Goal: Task Accomplishment & Management: Manage account settings

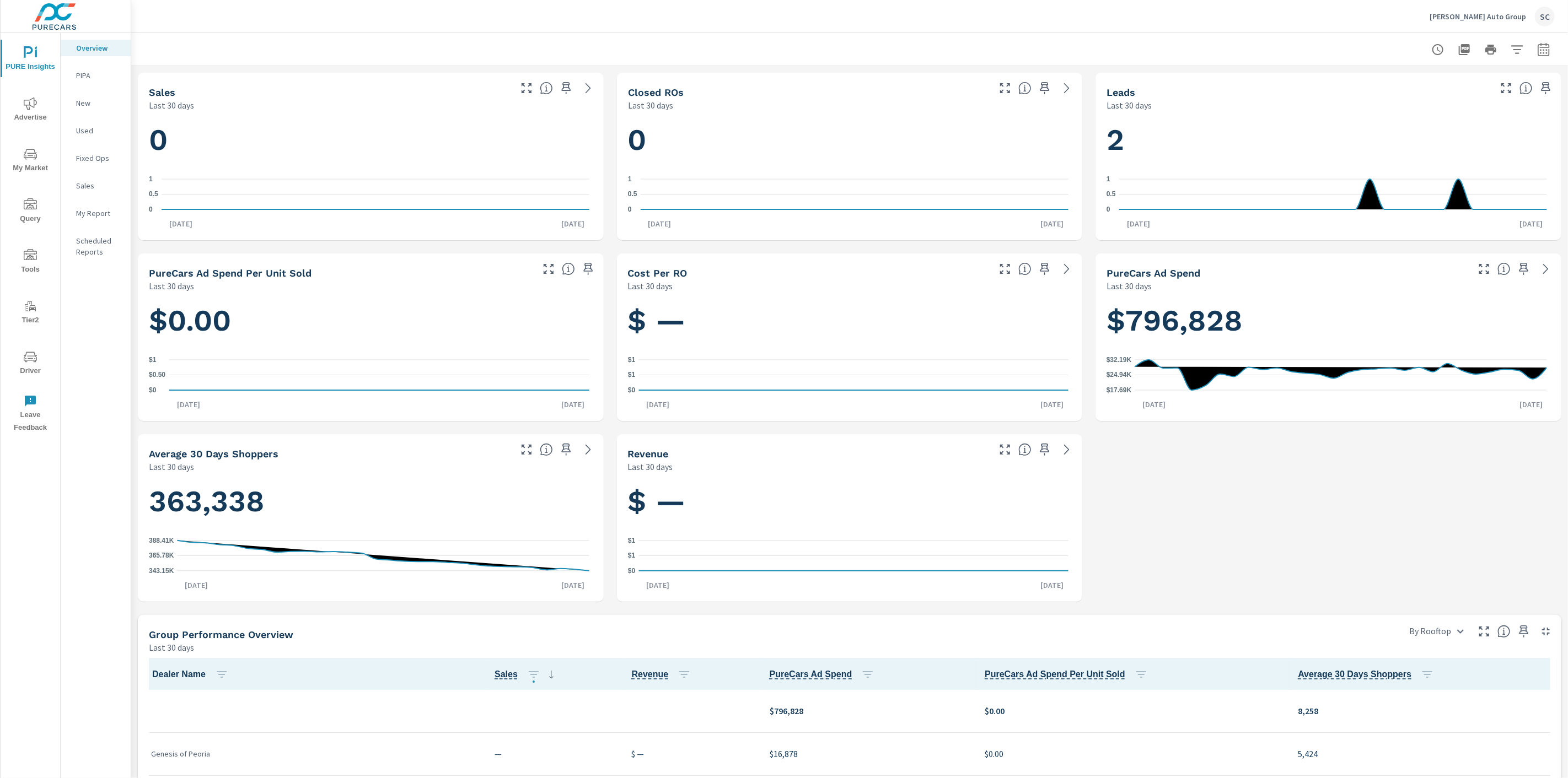
scroll to position [1, 0]
click at [1488, 19] on p "[PERSON_NAME] Auto Group" at bounding box center [1478, 16] width 96 height 10
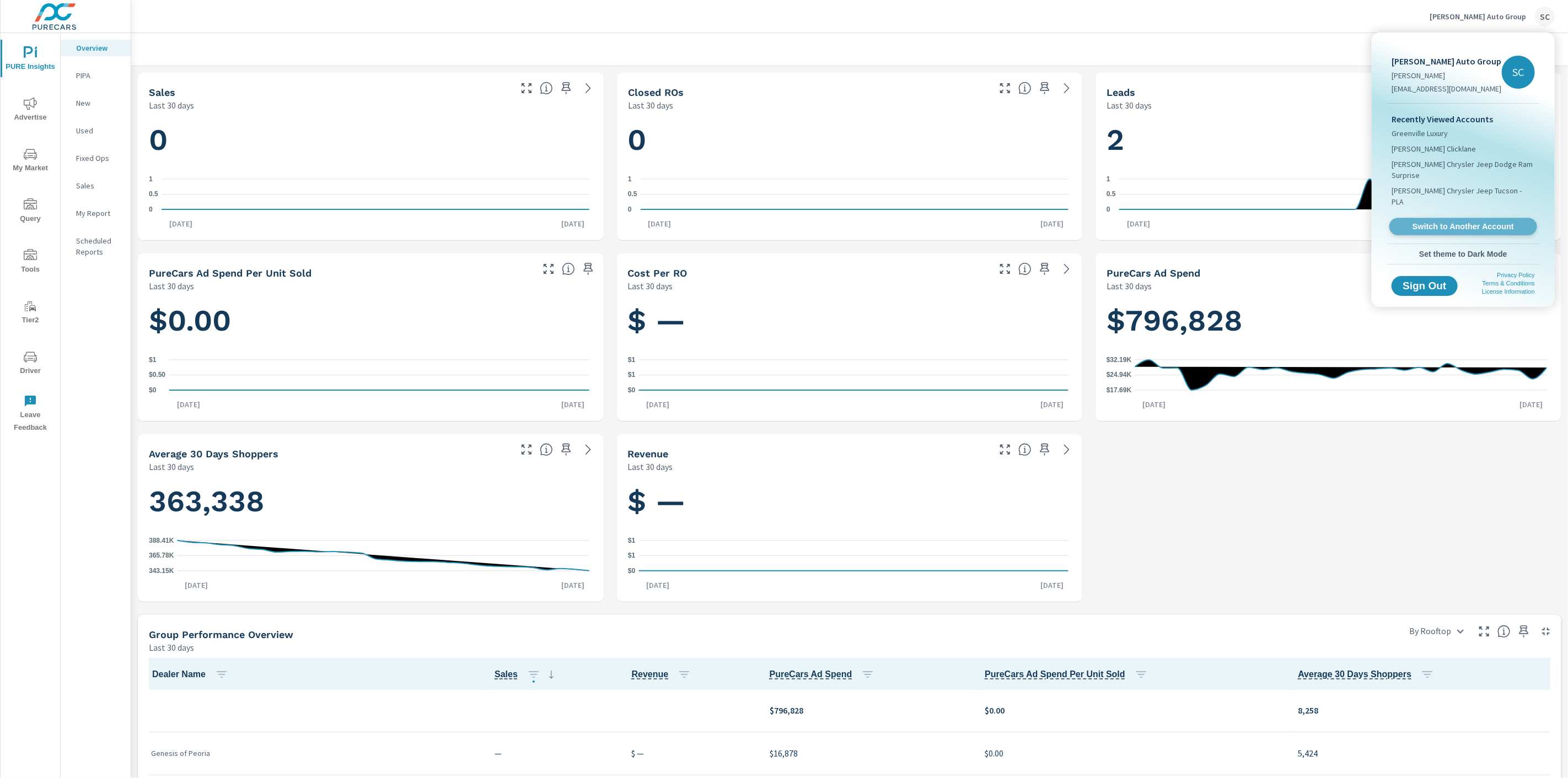
click at [1488, 221] on span "Switch to Another Account" at bounding box center [1463, 226] width 135 height 10
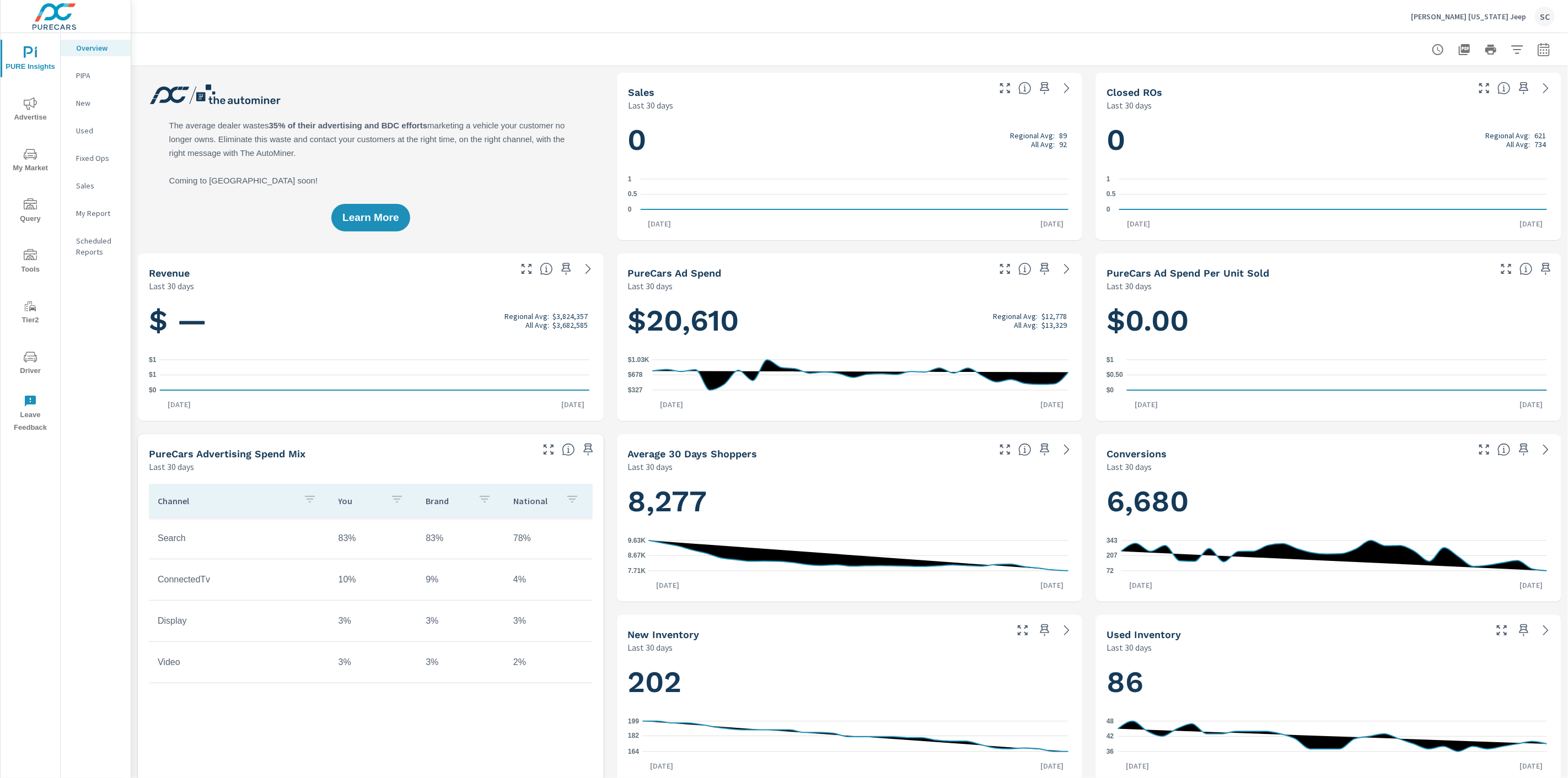
scroll to position [1, 0]
click at [1529, 20] on div "Larry H. Miller Colorado Jeep SC" at bounding box center [1482, 16] width 144 height 20
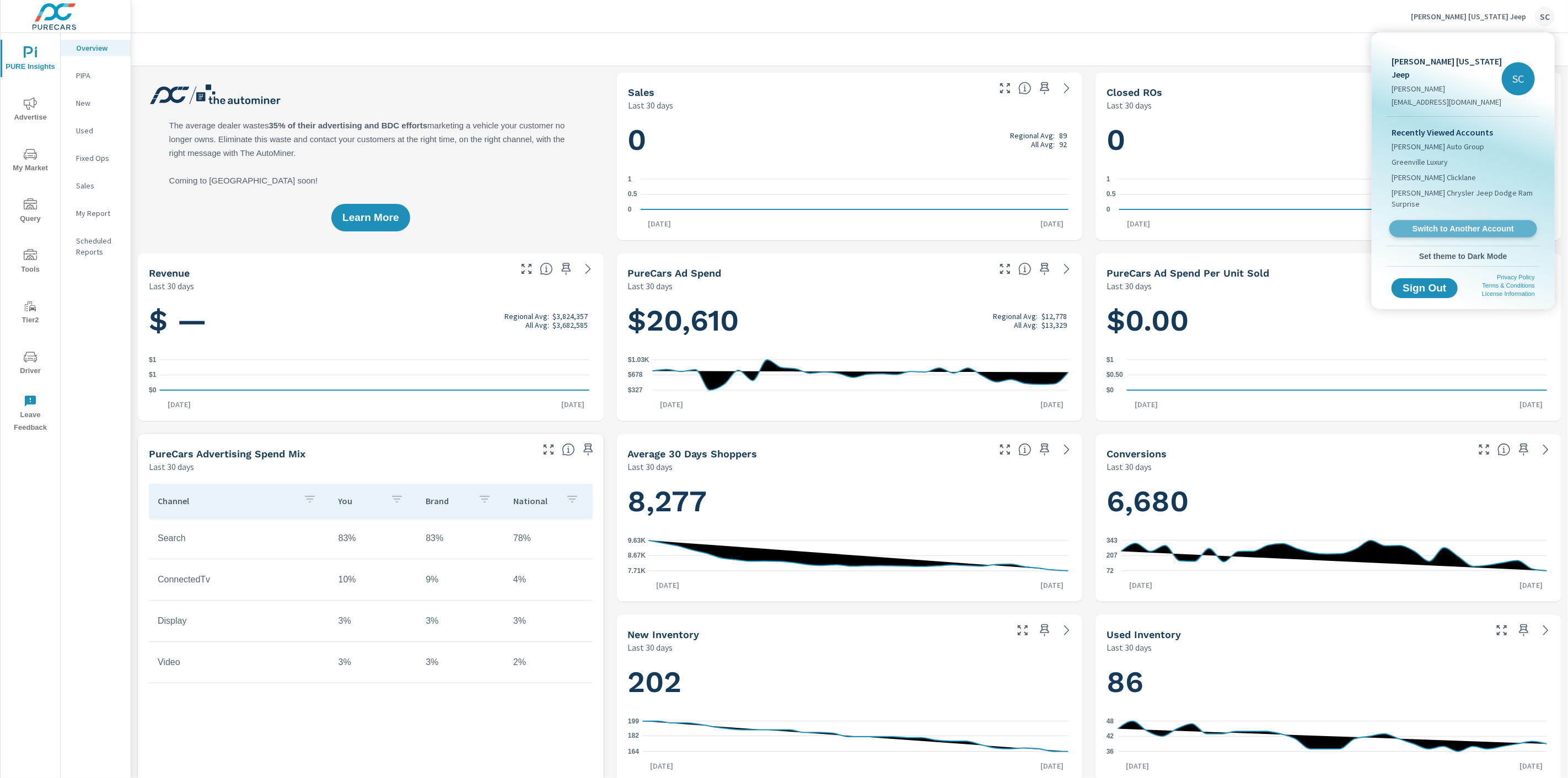
click at [1429, 223] on span "Switch to Another Account" at bounding box center [1463, 228] width 135 height 10
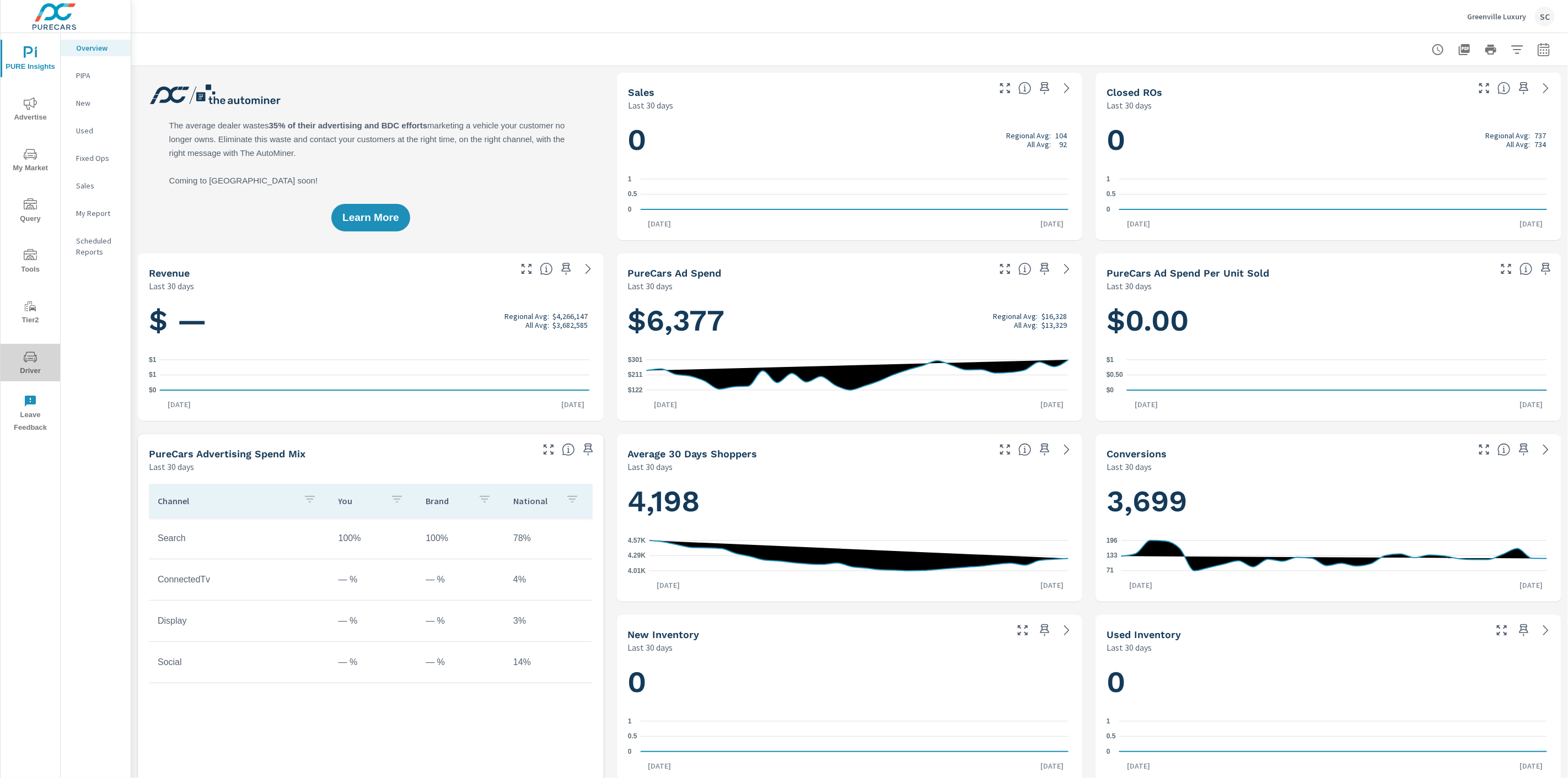
click at [26, 367] on span "Driver" at bounding box center [30, 364] width 53 height 27
